Goal: Task Accomplishment & Management: Complete application form

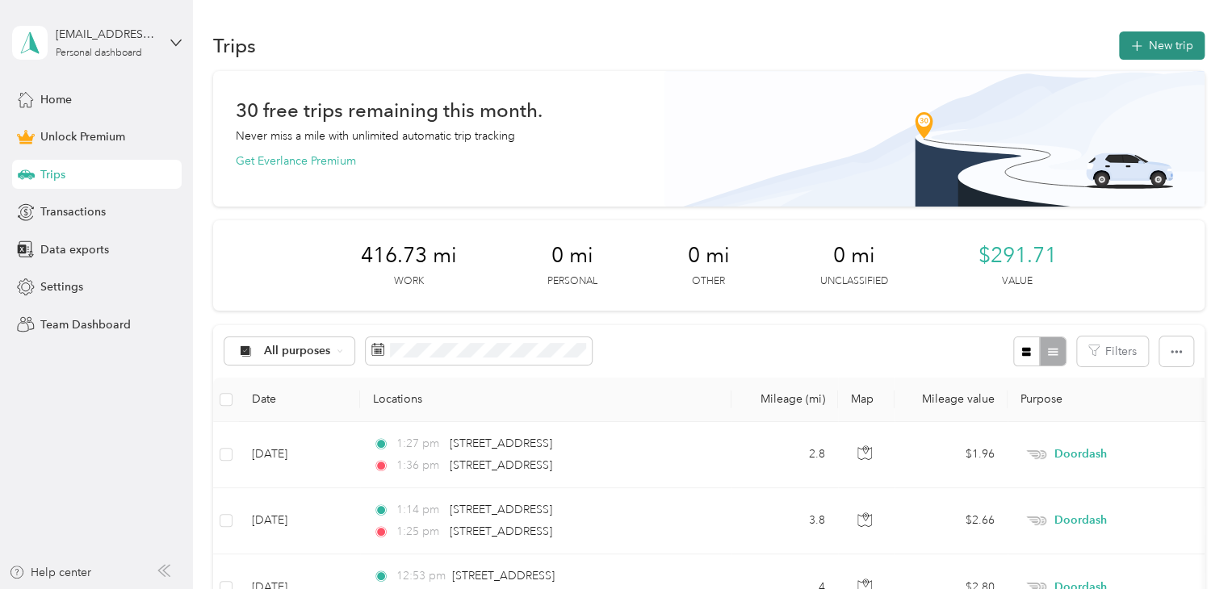
click at [1154, 48] on button "New trip" at bounding box center [1162, 45] width 86 height 28
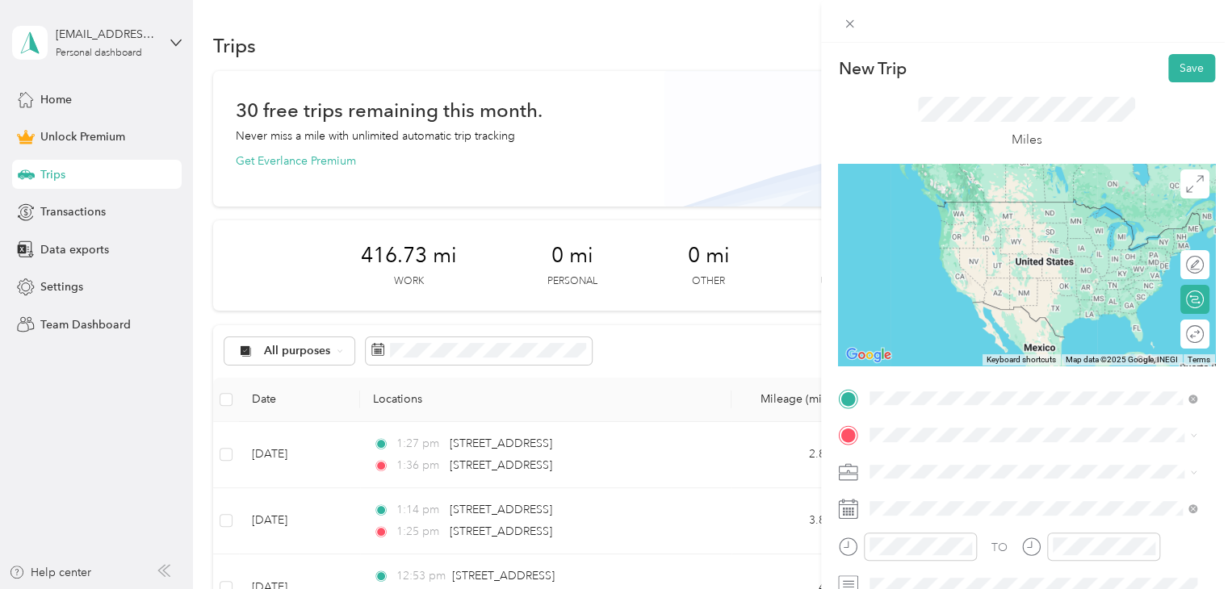
click at [969, 460] on span "[STREET_ADDRESS][US_STATE]" at bounding box center [980, 457] width 161 height 15
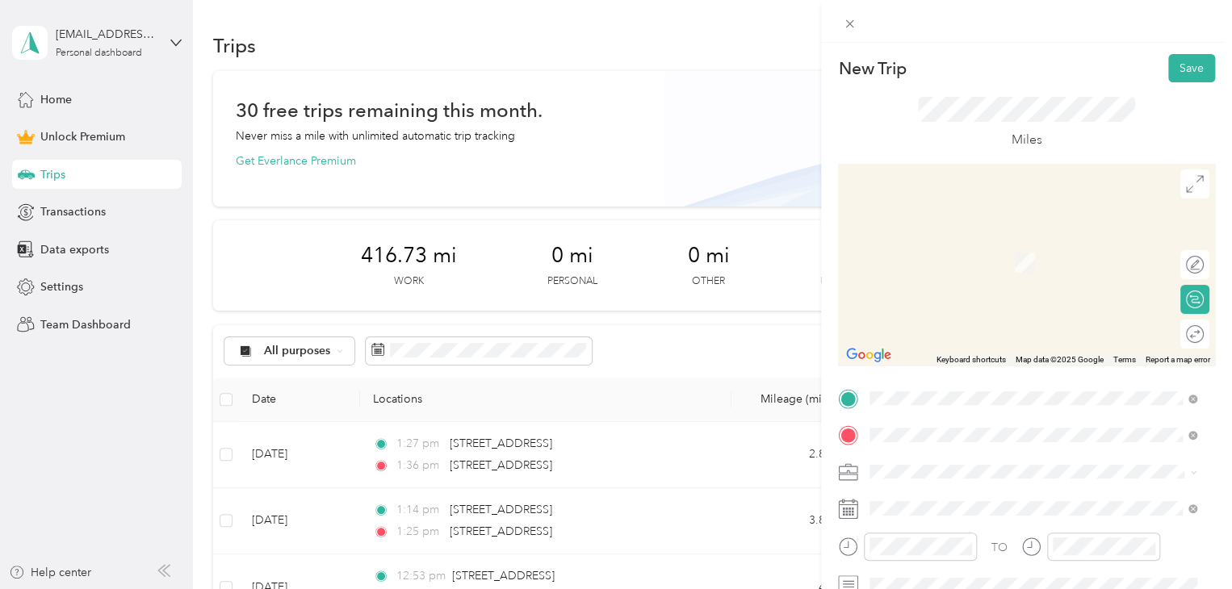
click at [971, 295] on span "[STREET_ADDRESS][US_STATE]" at bounding box center [980, 301] width 161 height 15
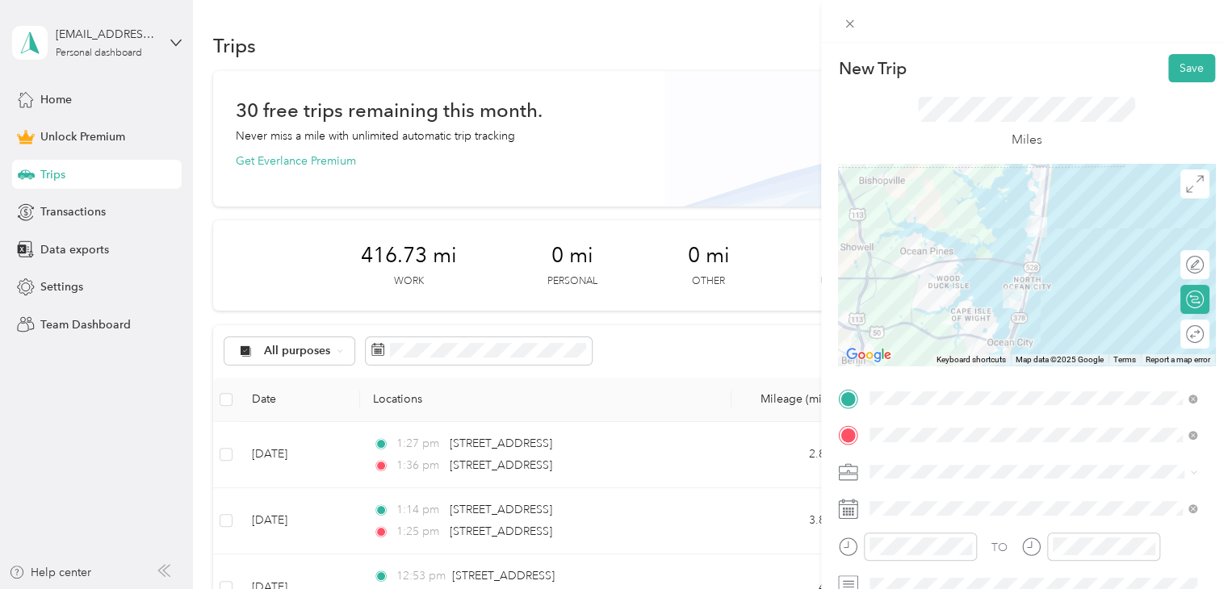
click at [911, 304] on li "Doordash" at bounding box center [1033, 300] width 338 height 28
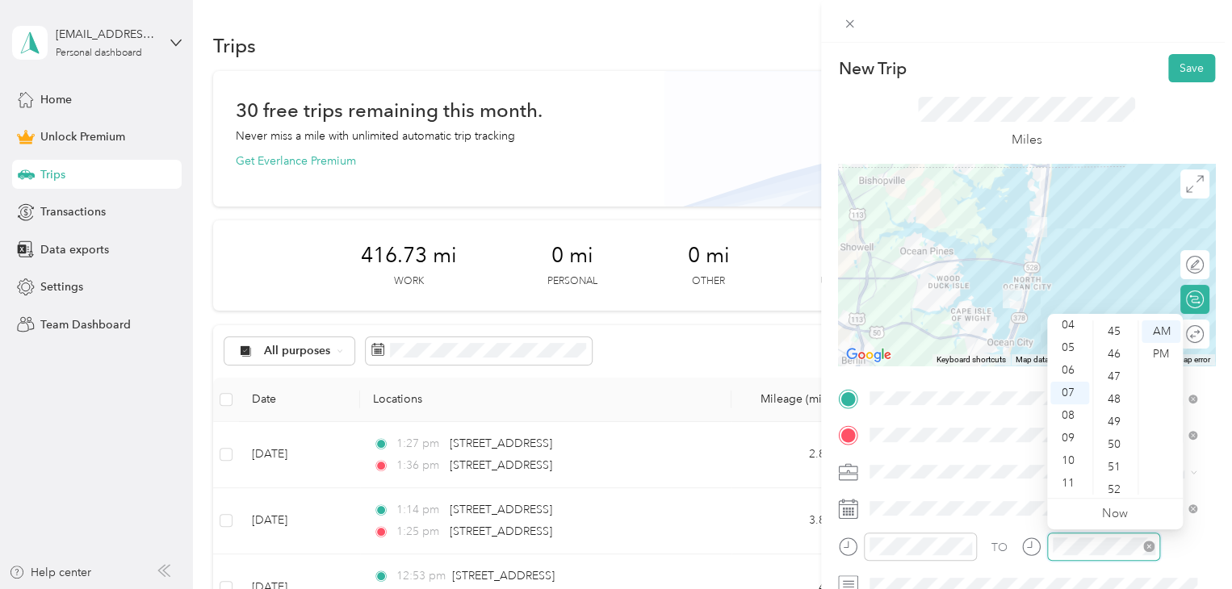
scroll to position [927, 0]
click at [1101, 57] on div "New Trip Save" at bounding box center [1026, 68] width 377 height 28
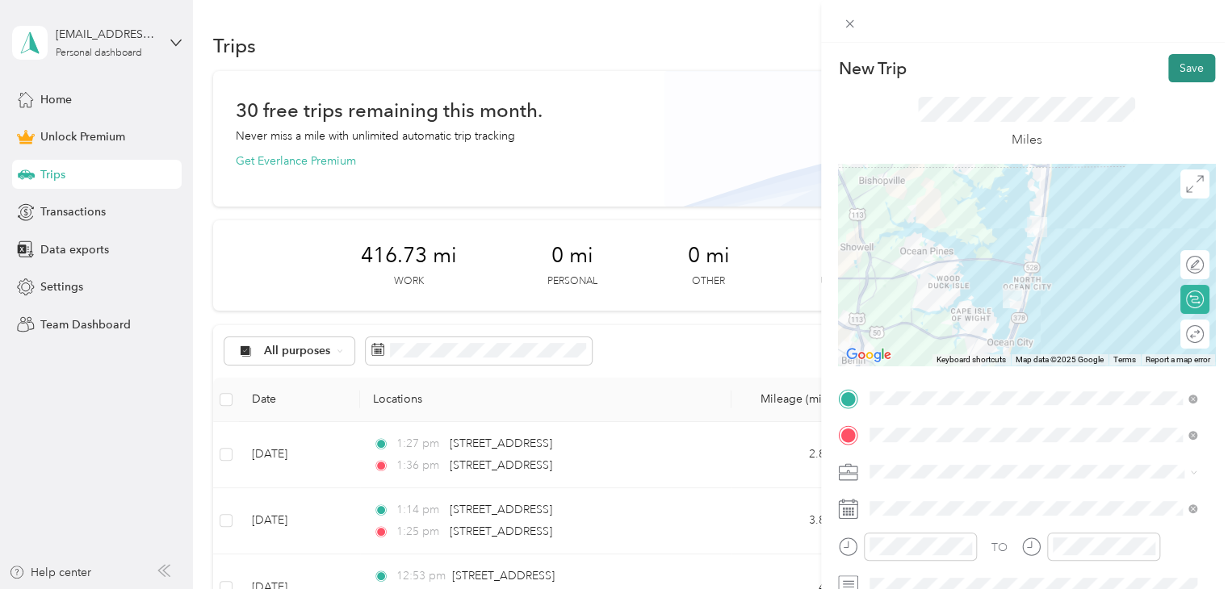
click at [1168, 72] on button "Save" at bounding box center [1191, 68] width 47 height 28
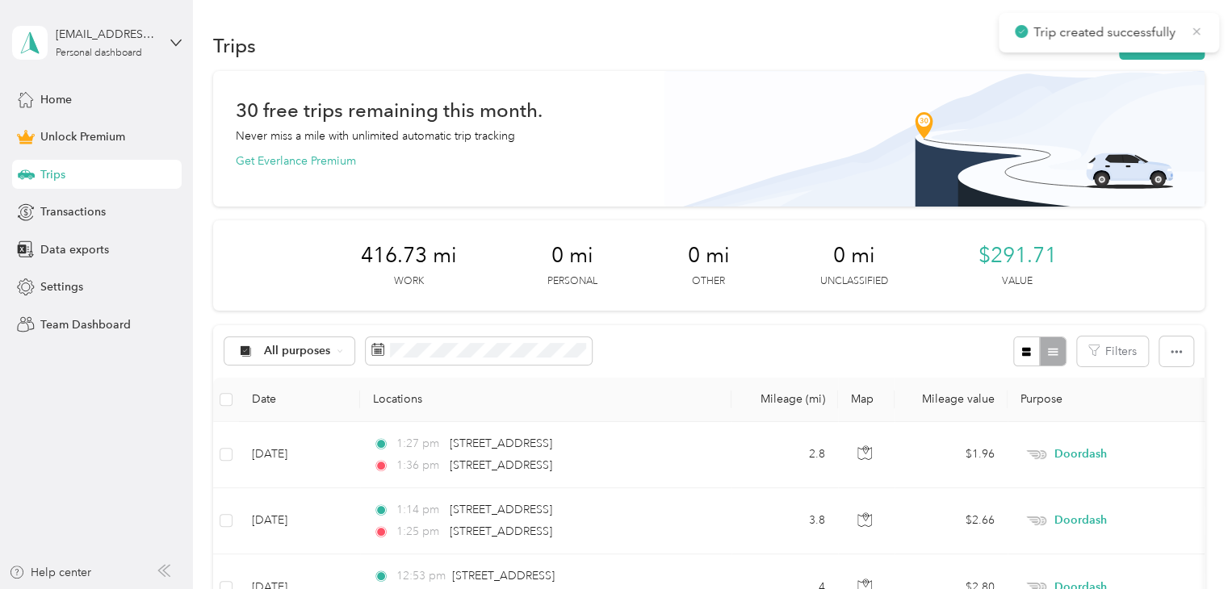
click at [1197, 28] on icon at bounding box center [1196, 31] width 13 height 15
click at [1170, 36] on button "New trip" at bounding box center [1162, 45] width 86 height 28
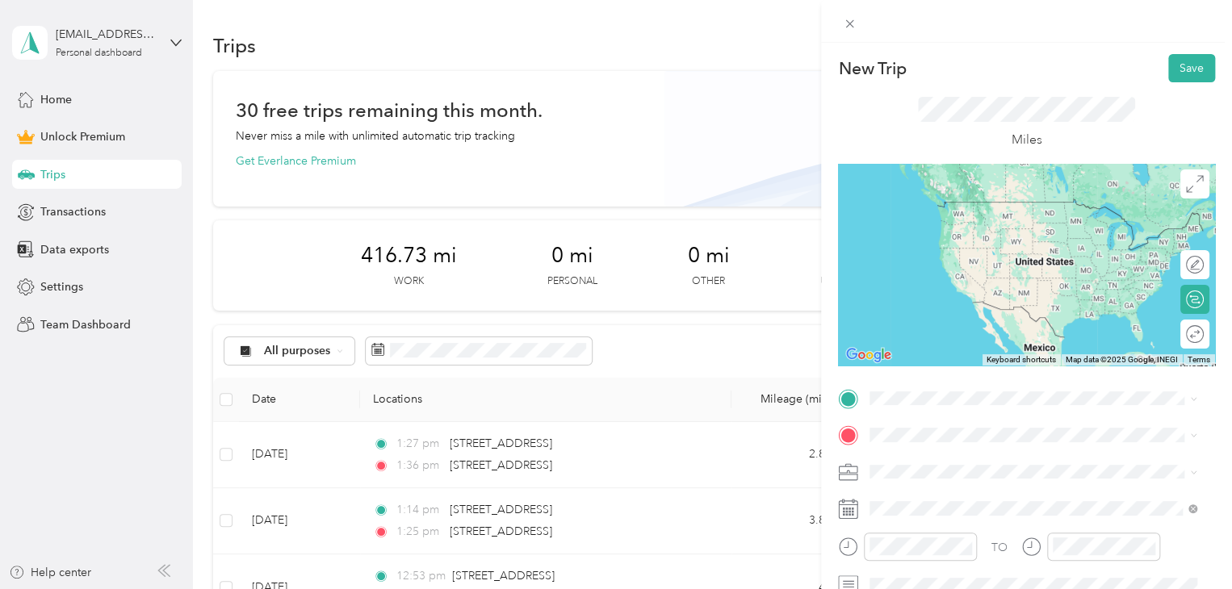
click at [957, 203] on span "[STREET_ADDRESS][US_STATE]" at bounding box center [980, 197] width 161 height 15
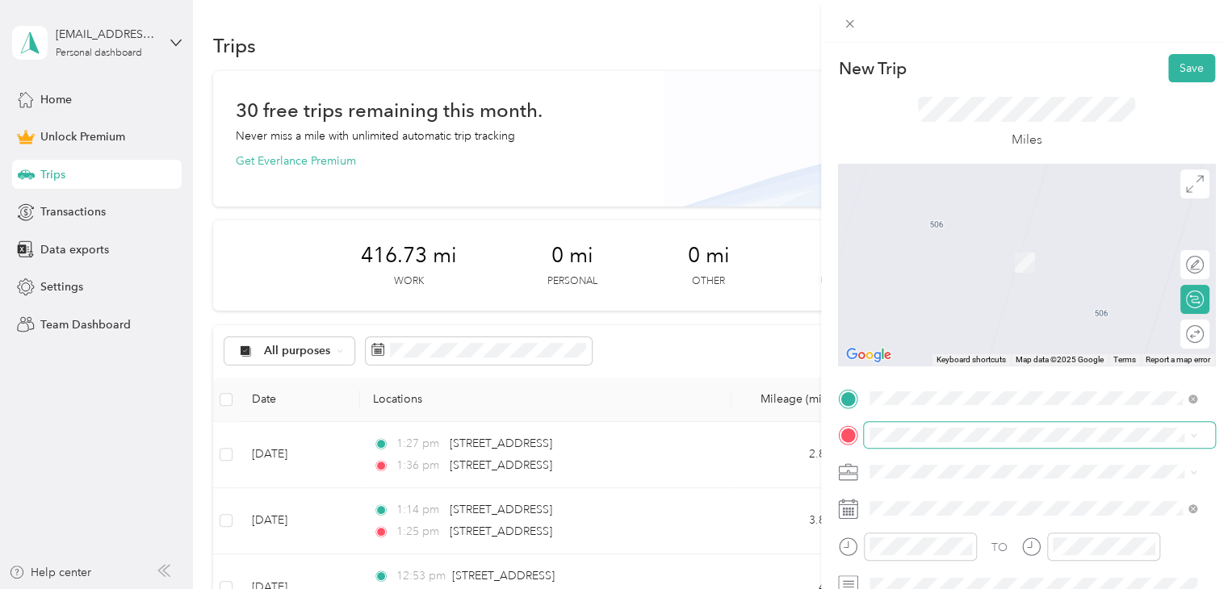
click at [925, 427] on span at bounding box center [1039, 435] width 351 height 26
click at [1050, 498] on span "[STREET_ADDRESS][US_STATE]" at bounding box center [980, 493] width 161 height 15
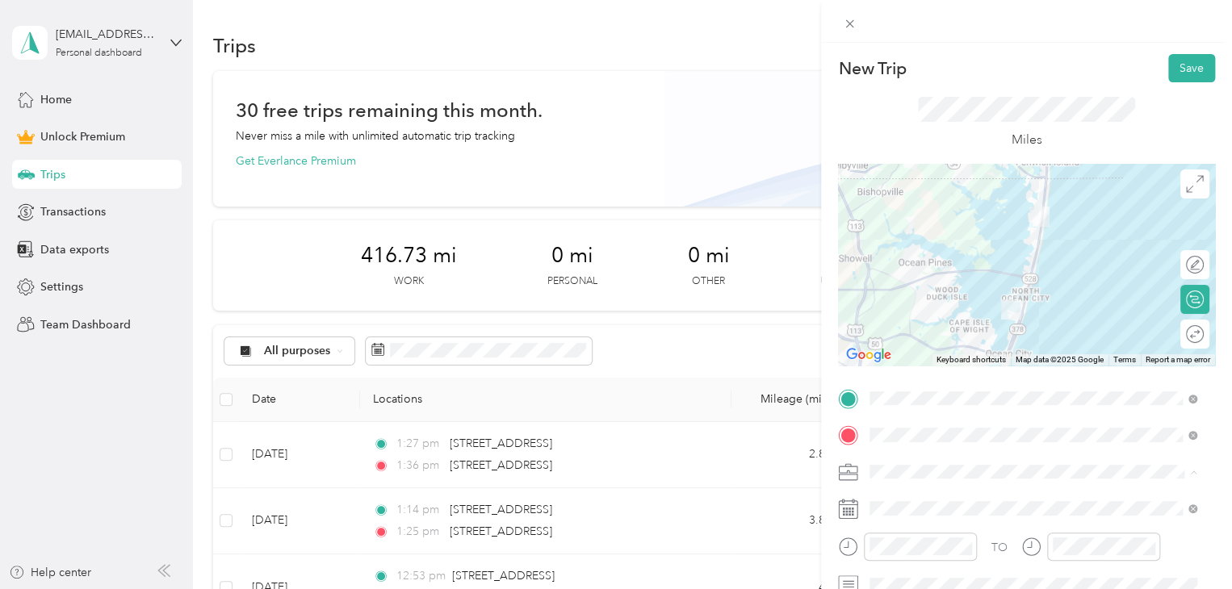
click at [919, 304] on li "Doordash" at bounding box center [1033, 302] width 338 height 28
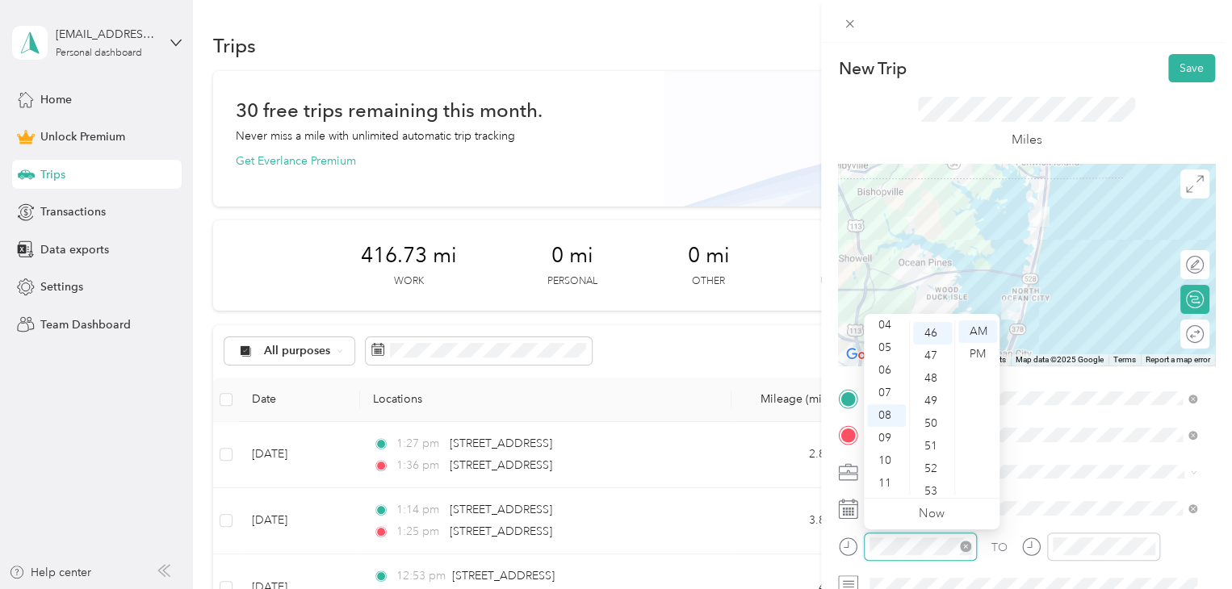
scroll to position [1040, 0]
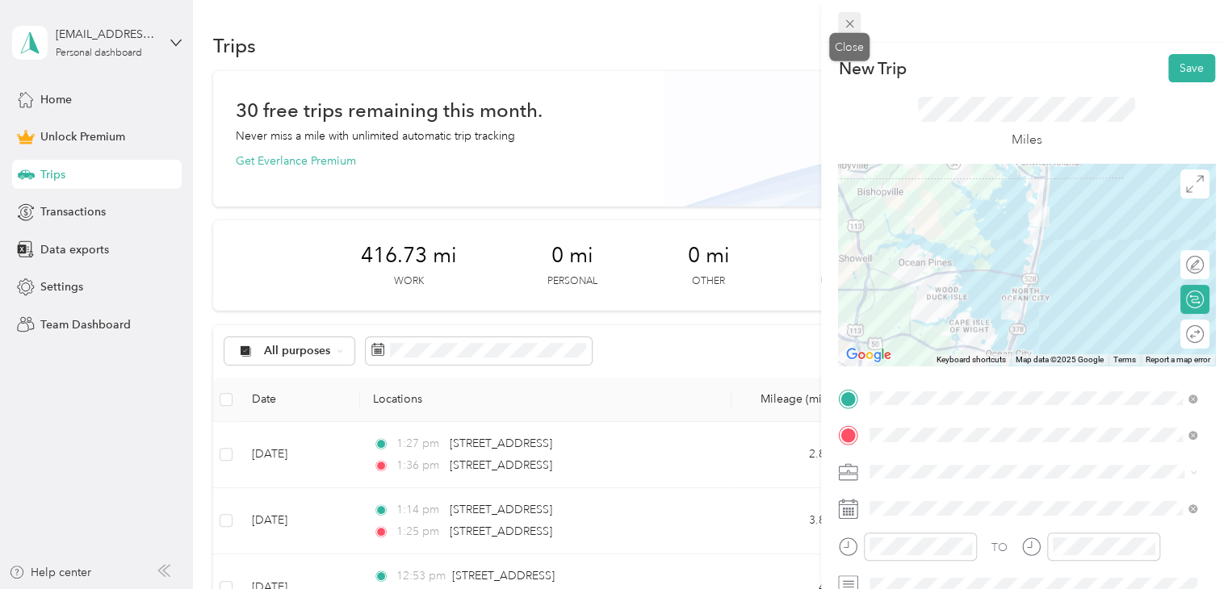
click at [846, 23] on icon at bounding box center [850, 24] width 14 height 14
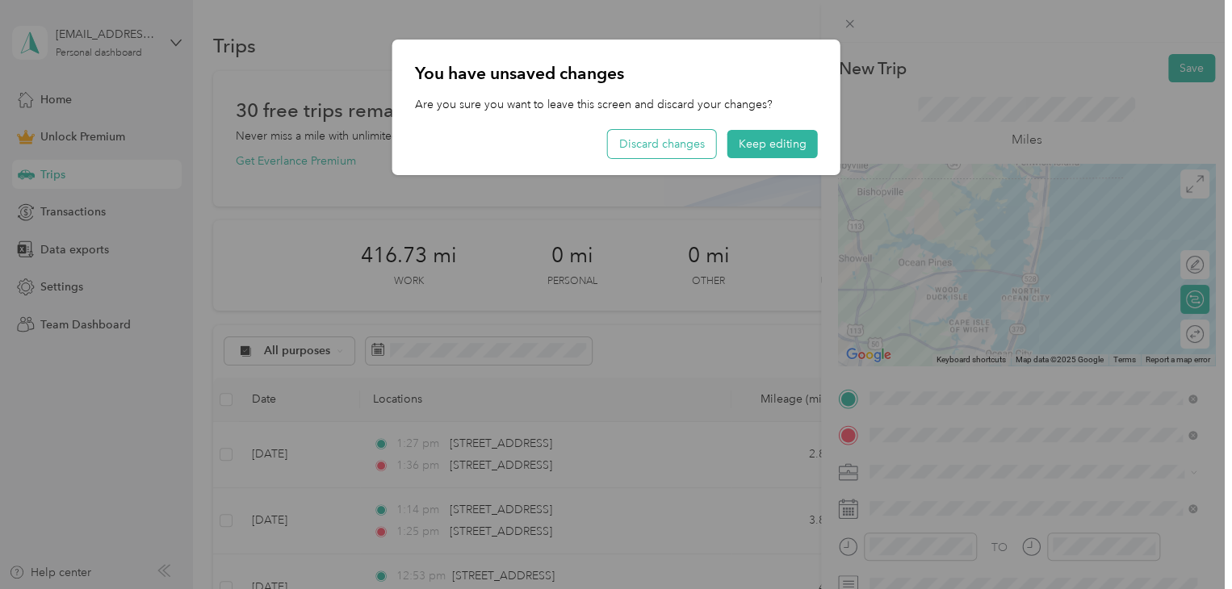
click at [691, 152] on button "Discard changes" at bounding box center [662, 144] width 108 height 28
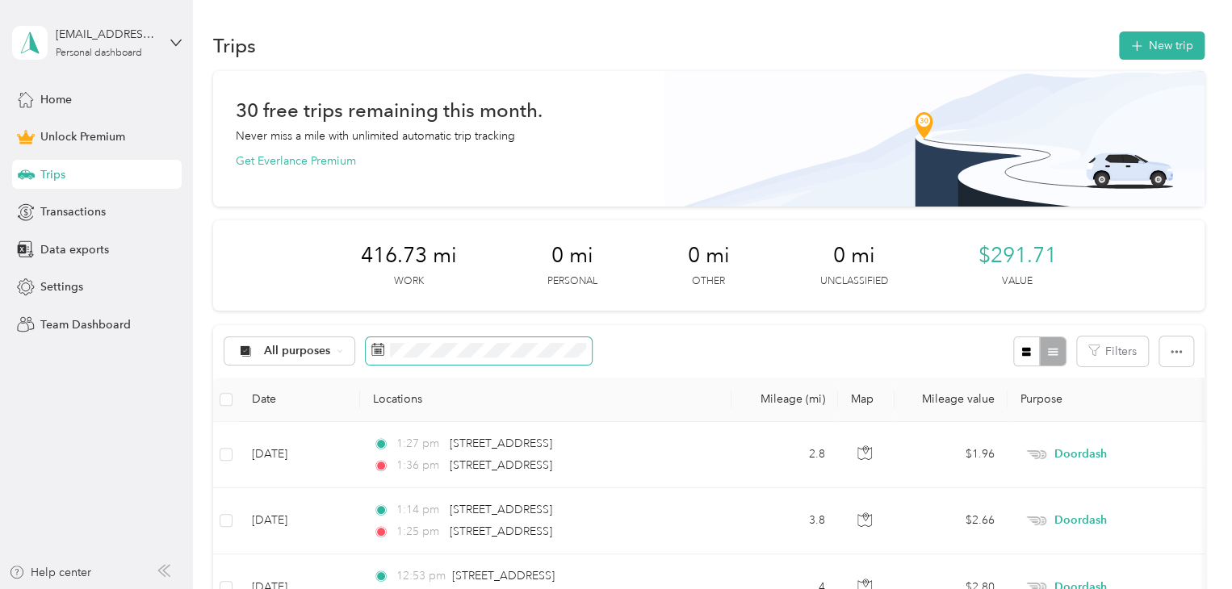
click at [486, 360] on span at bounding box center [479, 350] width 226 height 27
click at [502, 359] on span at bounding box center [479, 350] width 226 height 27
click at [455, 361] on span at bounding box center [479, 350] width 226 height 27
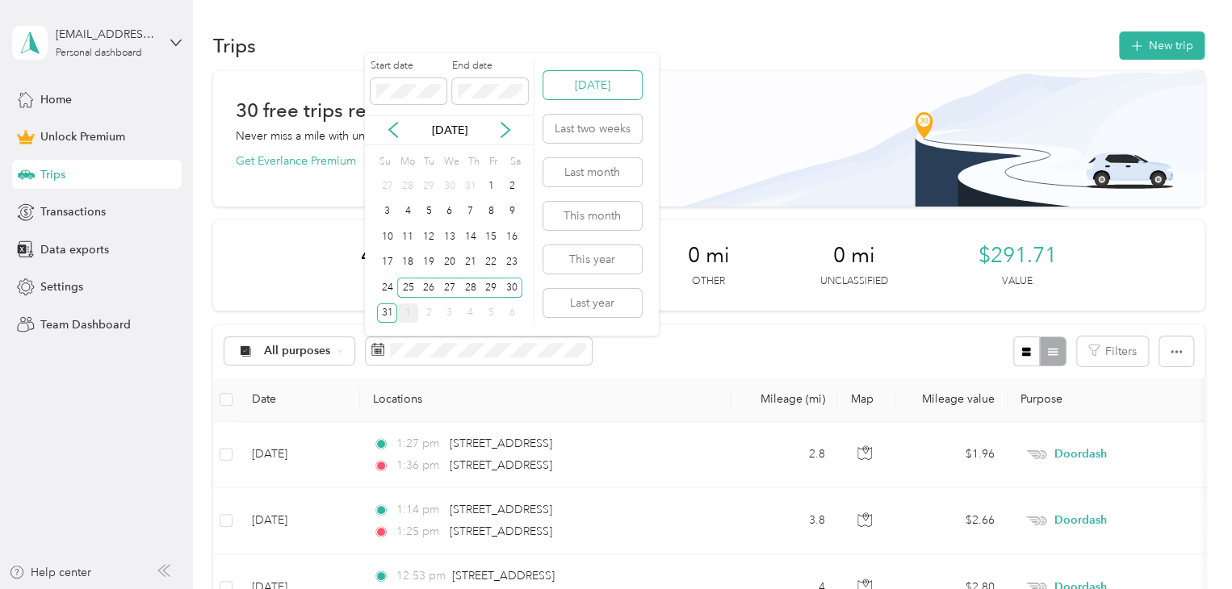
click at [592, 76] on button "Today" at bounding box center [592, 85] width 98 height 28
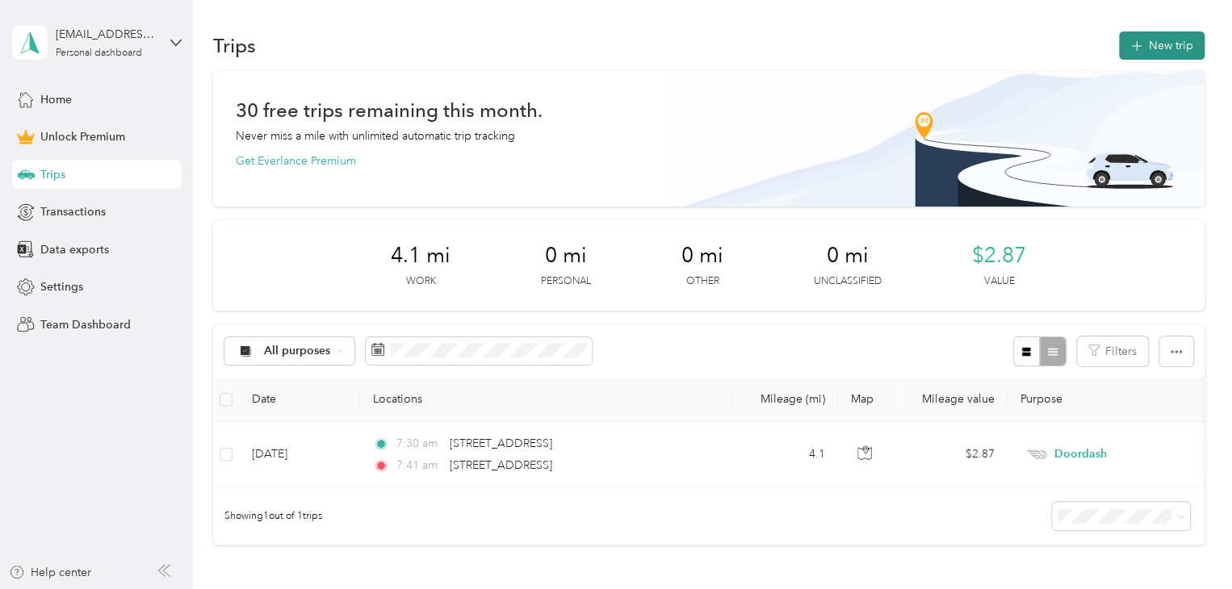
click at [1153, 52] on button "New trip" at bounding box center [1162, 45] width 86 height 28
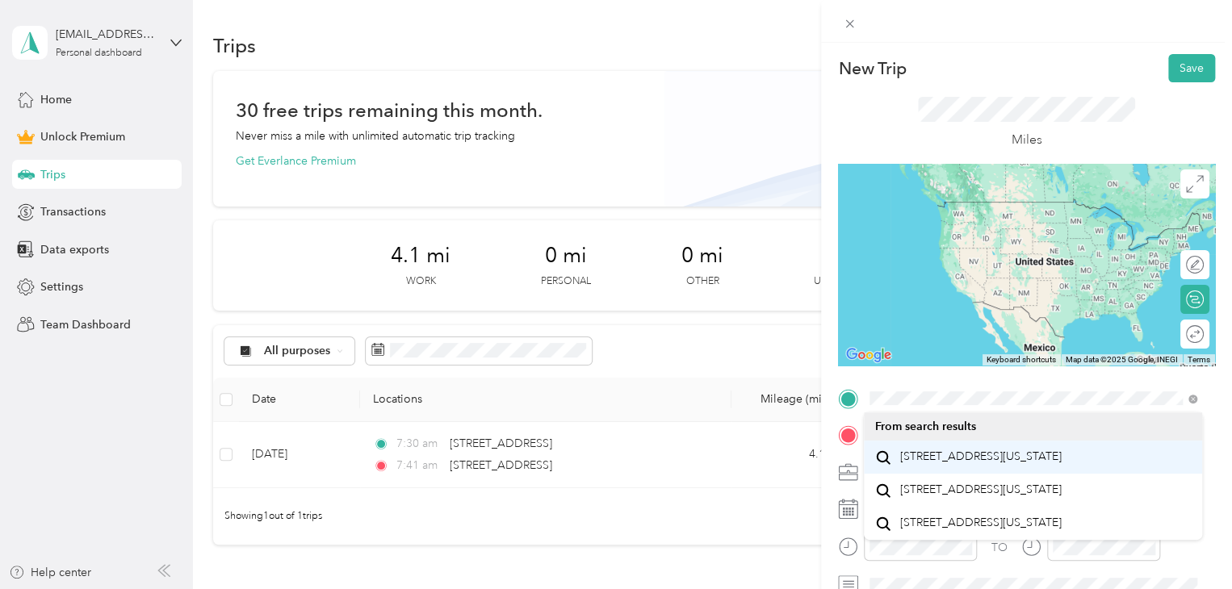
click at [942, 464] on span "506 32nd Street Ocean City, Maryland 21842, United States" at bounding box center [980, 457] width 161 height 15
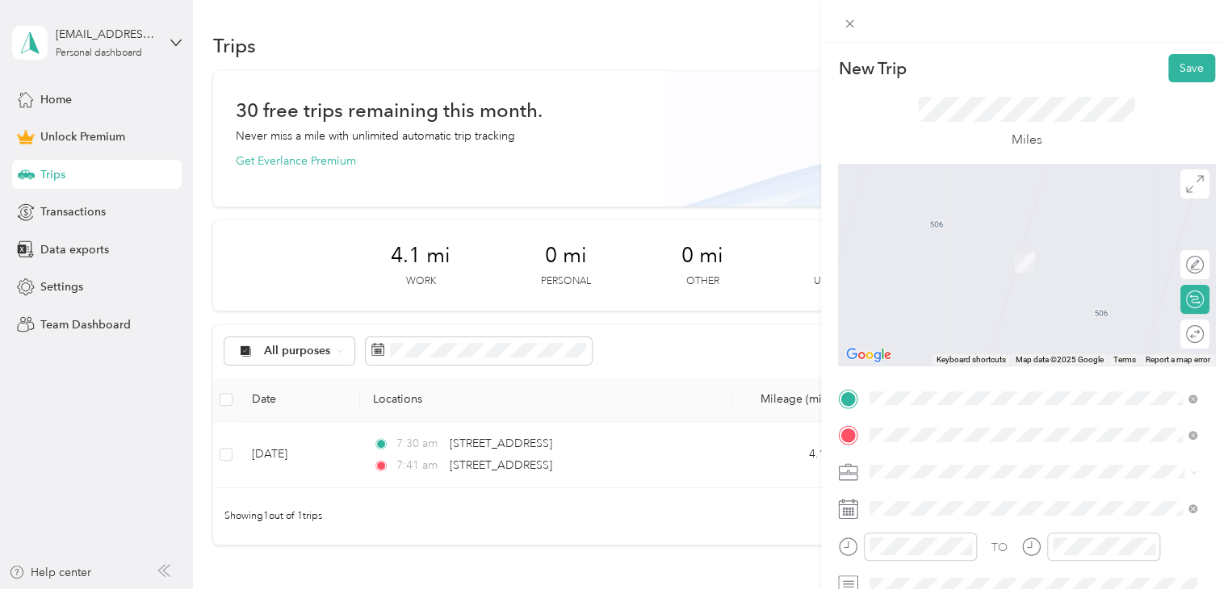
click at [945, 500] on span "11901 Coastal Highway Ocean City, Maryland 21842, United States" at bounding box center [980, 493] width 161 height 15
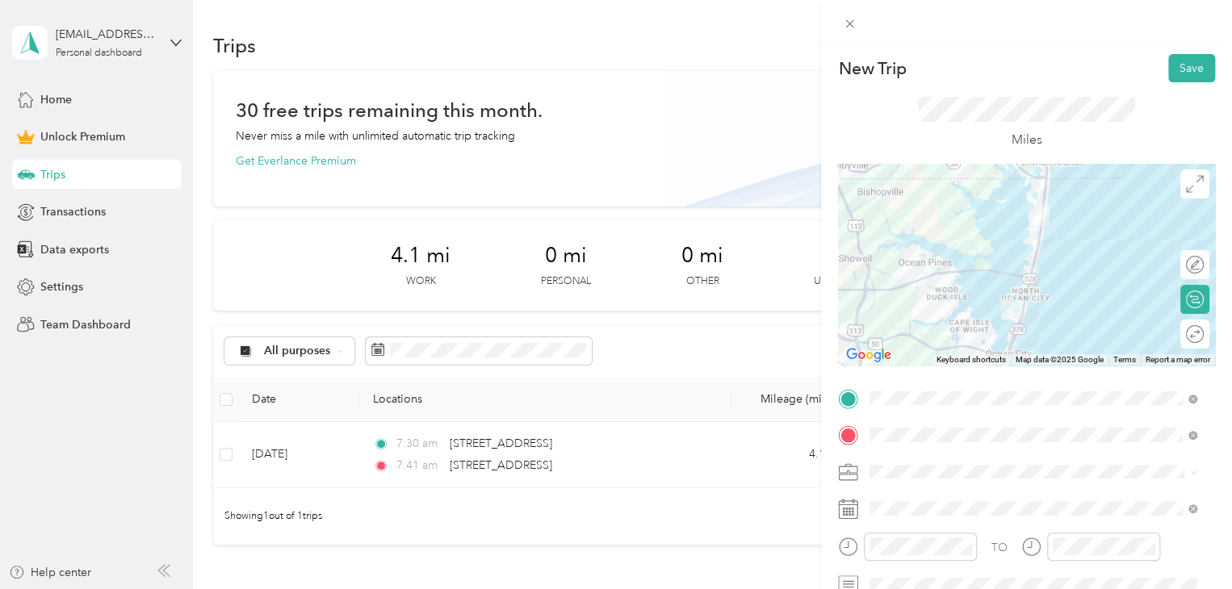
click at [907, 304] on li "Doordash" at bounding box center [1033, 297] width 338 height 28
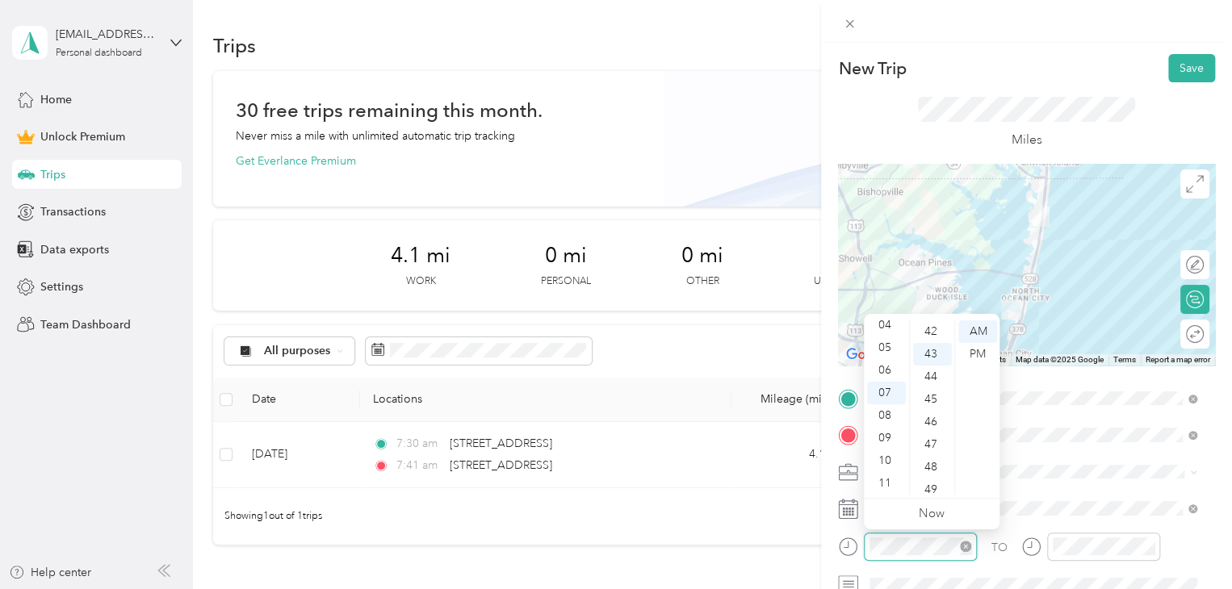
scroll to position [972, 0]
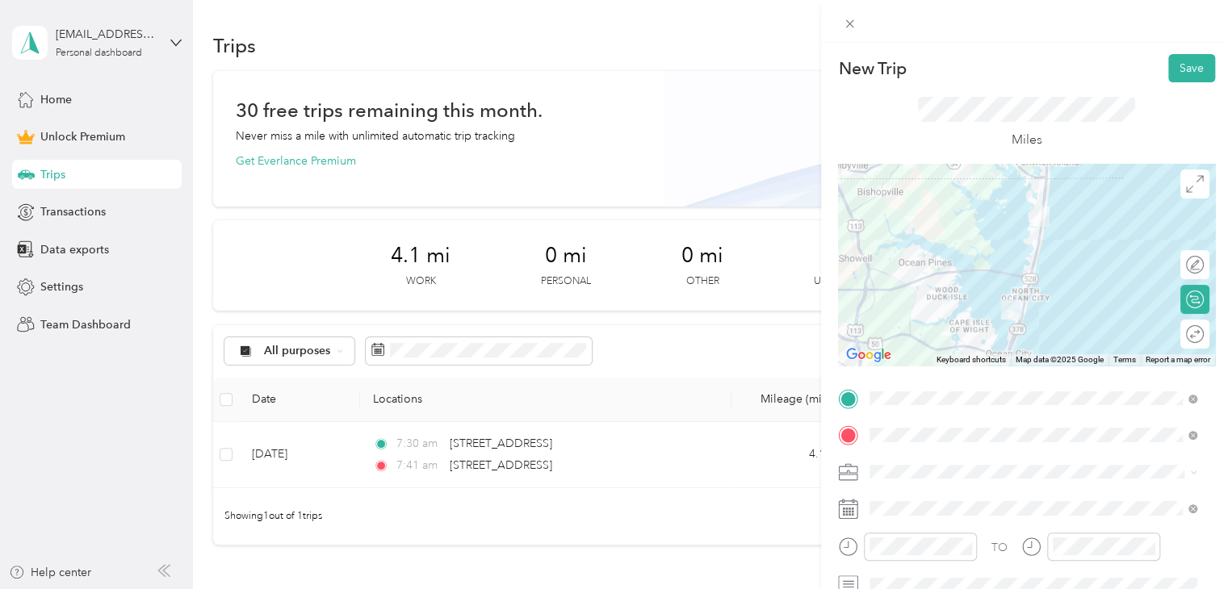
click at [1007, 557] on div "TO" at bounding box center [1026, 553] width 377 height 40
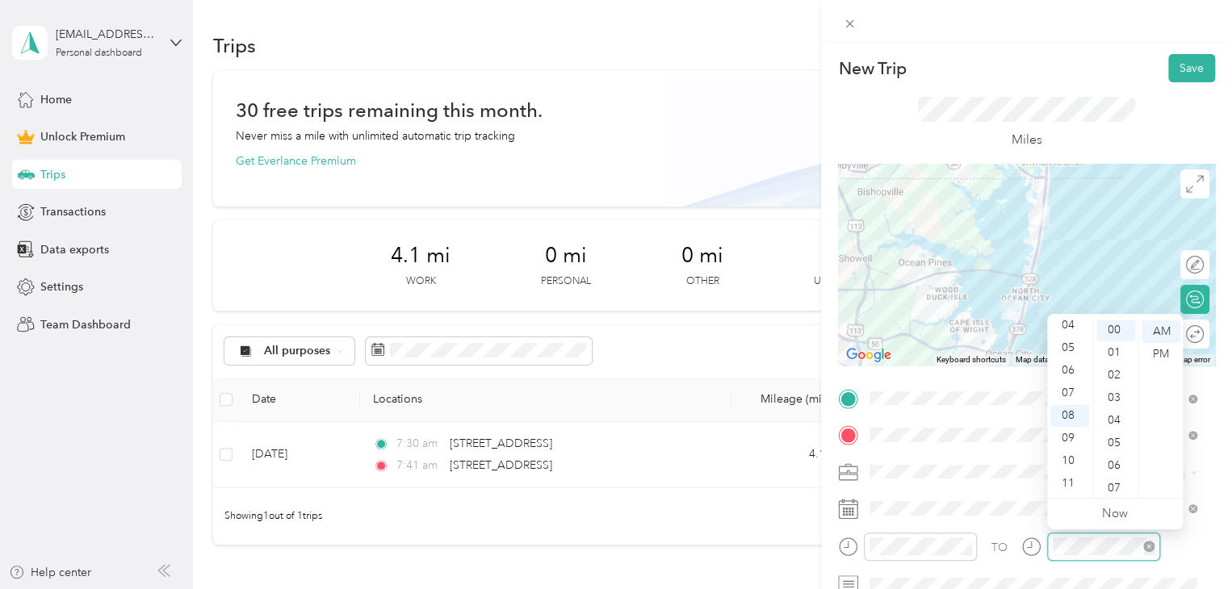
scroll to position [0, 0]
click at [998, 541] on div "TO" at bounding box center [999, 547] width 16 height 17
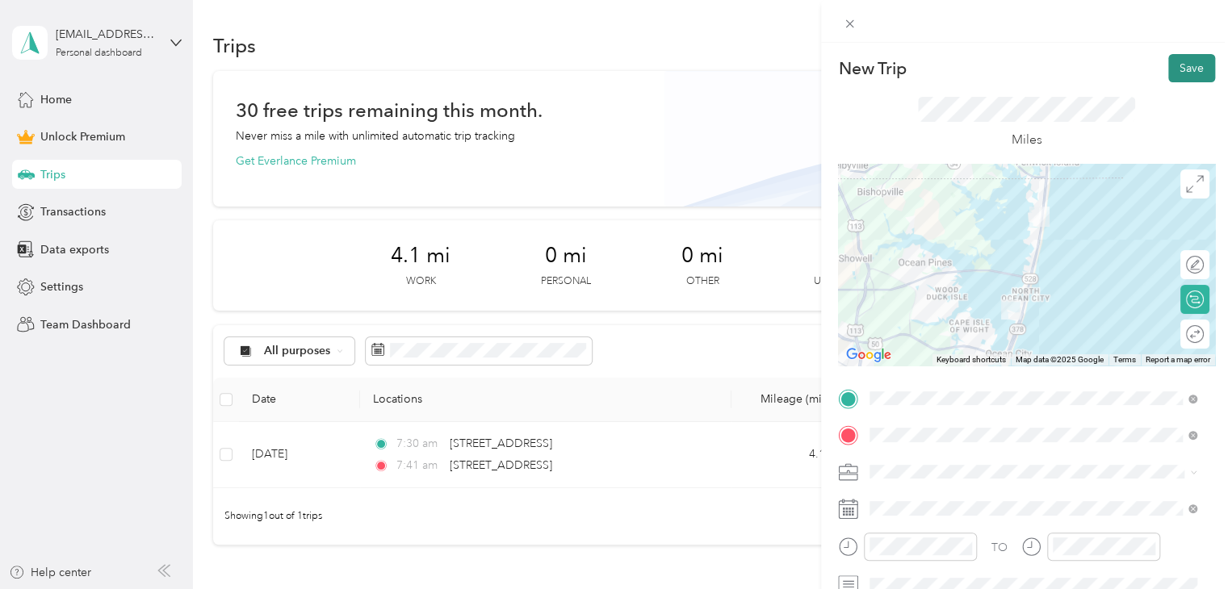
click at [1188, 55] on button "Save" at bounding box center [1191, 68] width 47 height 28
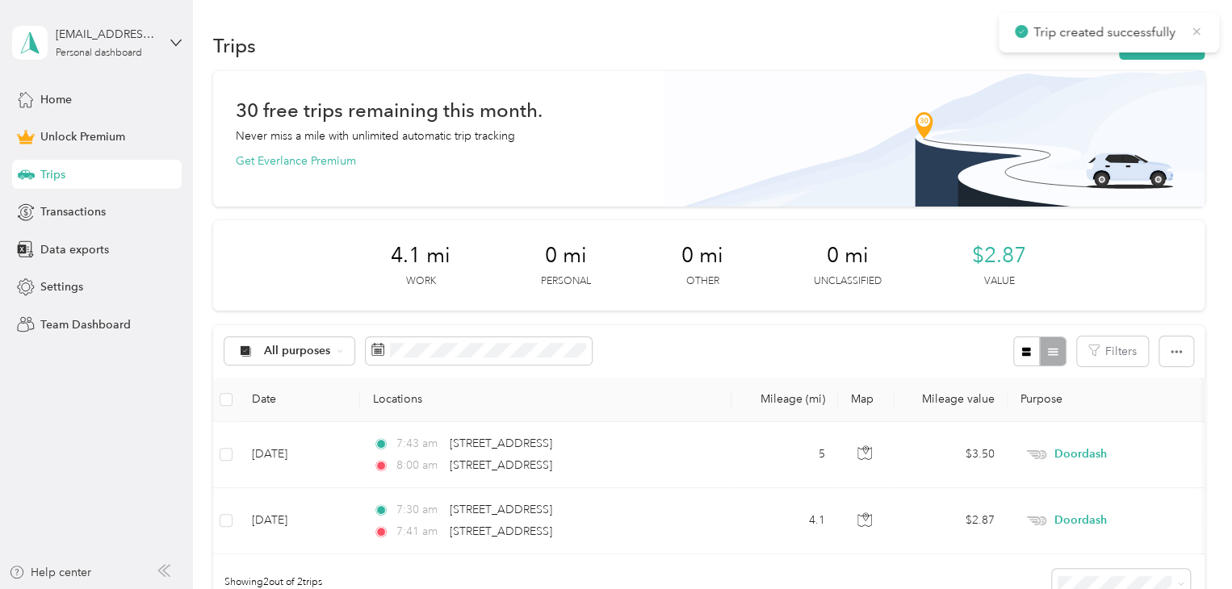
click at [1195, 28] on icon at bounding box center [1196, 31] width 13 height 15
click at [1165, 41] on button "New trip" at bounding box center [1162, 45] width 86 height 28
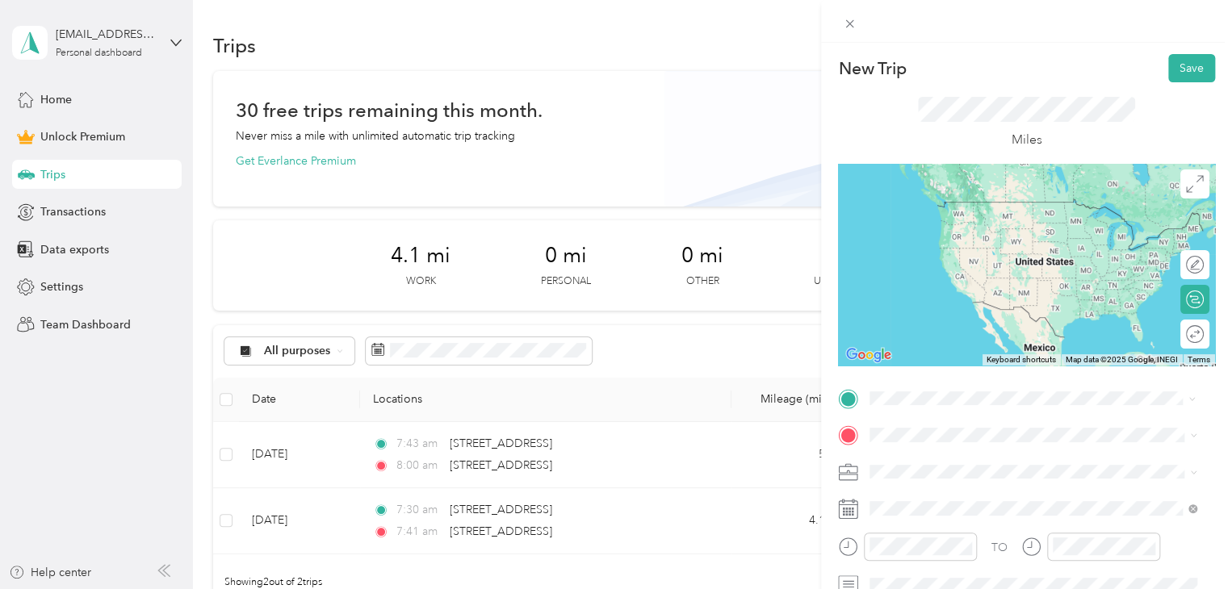
click at [962, 458] on span "11901 Coastal Highway Ocean City, Maryland 21842, United States" at bounding box center [980, 457] width 161 height 15
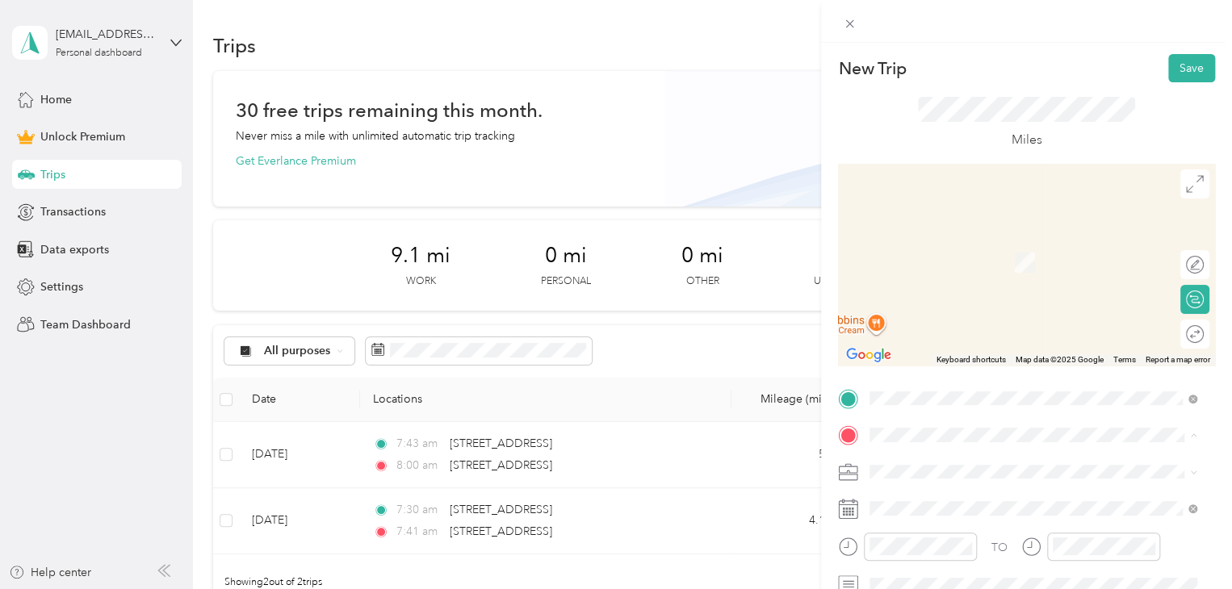
click at [946, 494] on span "10100 Coastal Highway Ocean City, Maryland 21842, United States" at bounding box center [980, 493] width 161 height 15
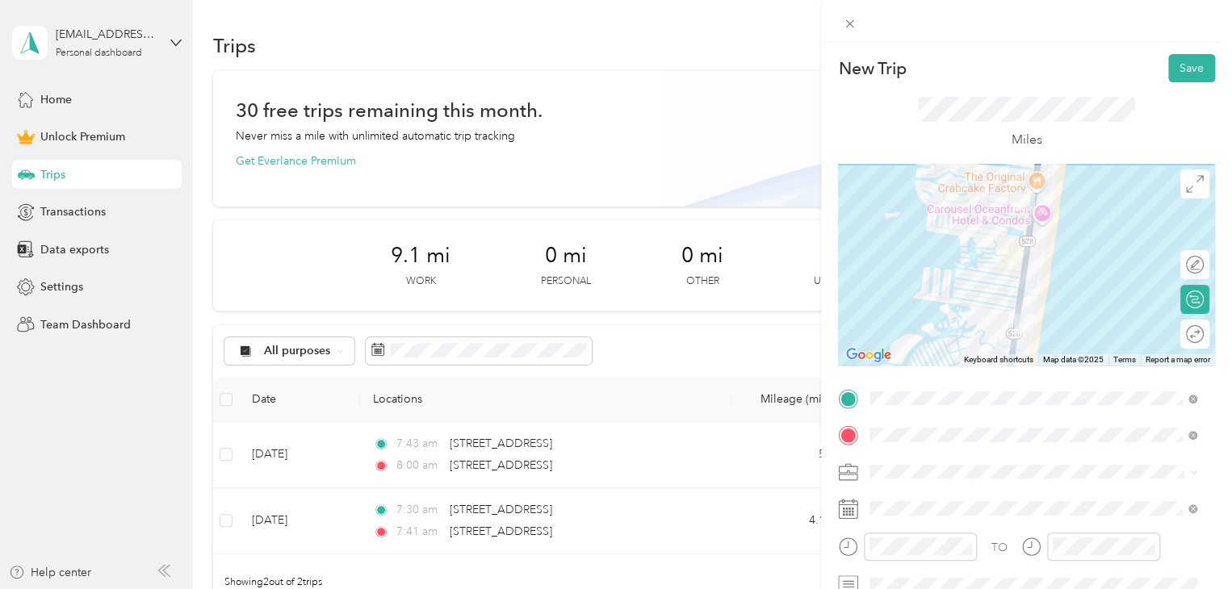
click at [908, 306] on li "Doordash" at bounding box center [1033, 302] width 338 height 28
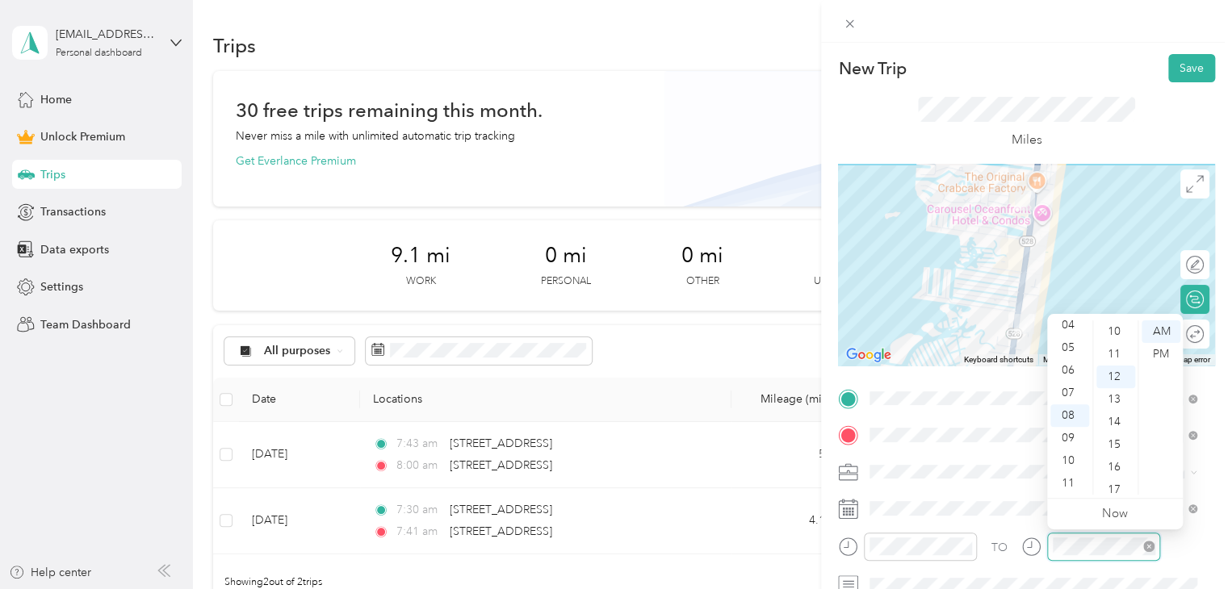
scroll to position [271, 0]
click at [1004, 557] on div "TO" at bounding box center [1026, 553] width 377 height 40
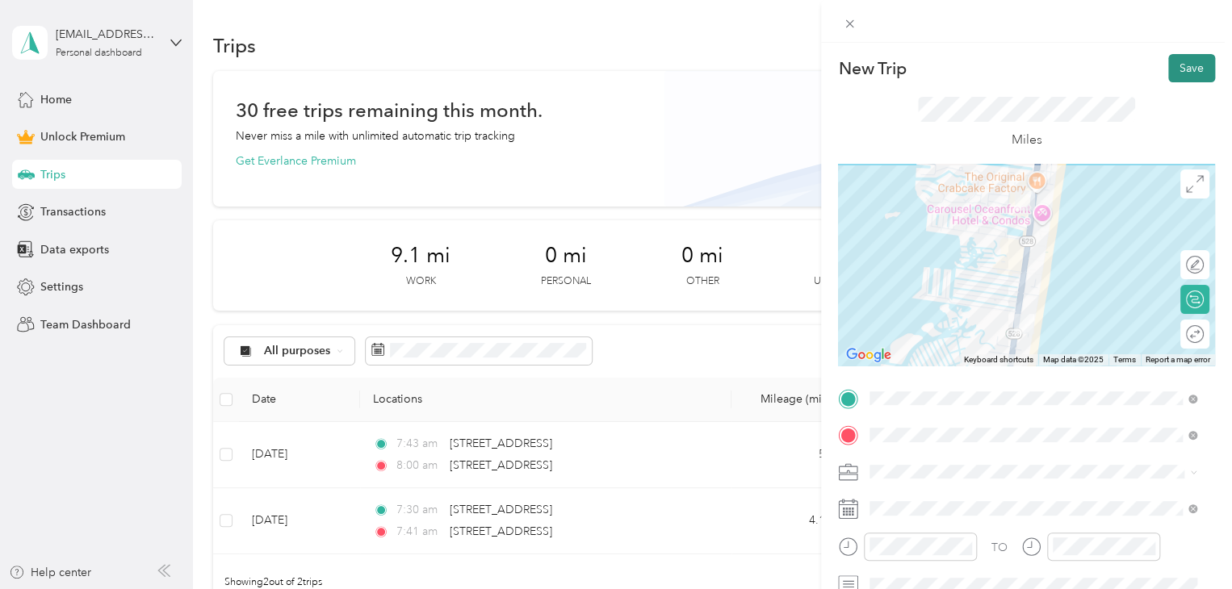
click at [1194, 65] on button "Save" at bounding box center [1191, 68] width 47 height 28
